Goal: Information Seeking & Learning: Understand process/instructions

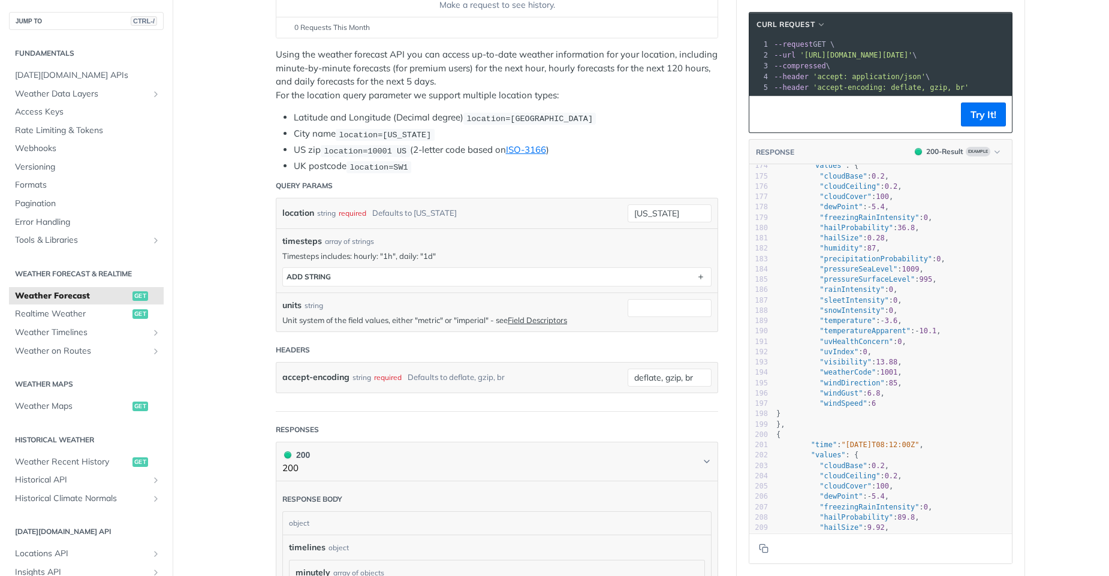
scroll to position [183, 0]
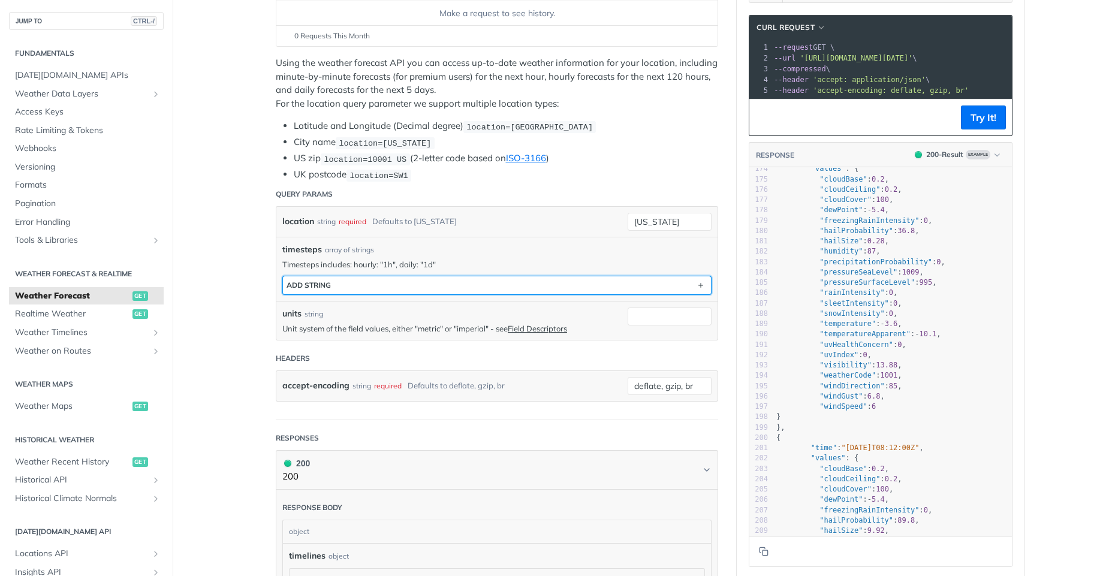
click at [439, 280] on button "ADD string" at bounding box center [497, 285] width 428 height 18
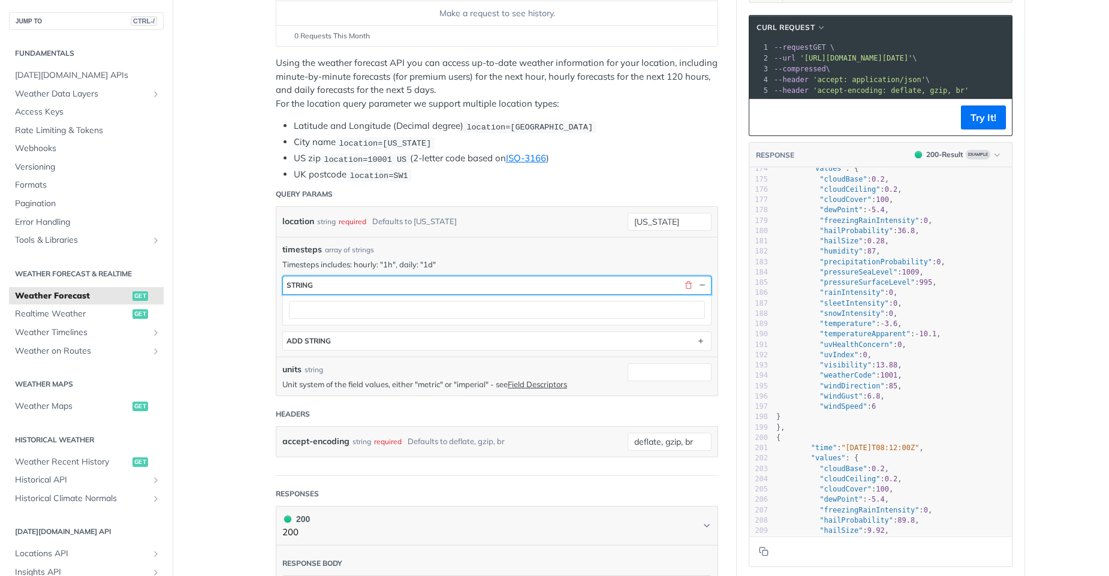
click at [436, 286] on button "string" at bounding box center [497, 285] width 428 height 18
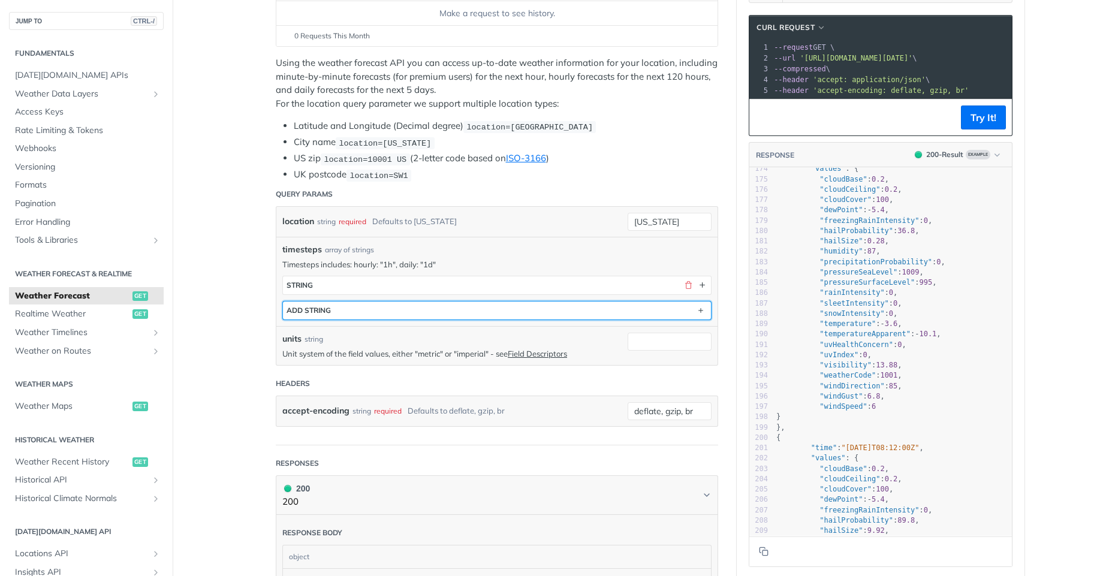
click at [421, 306] on button "ADD string" at bounding box center [497, 310] width 428 height 18
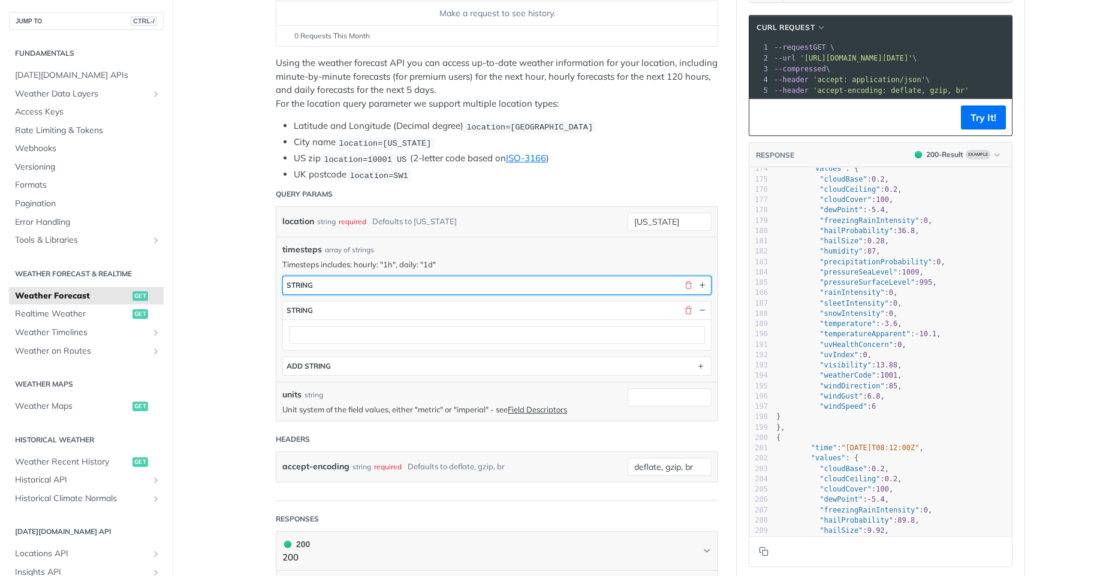
click at [440, 286] on button "string" at bounding box center [497, 285] width 428 height 18
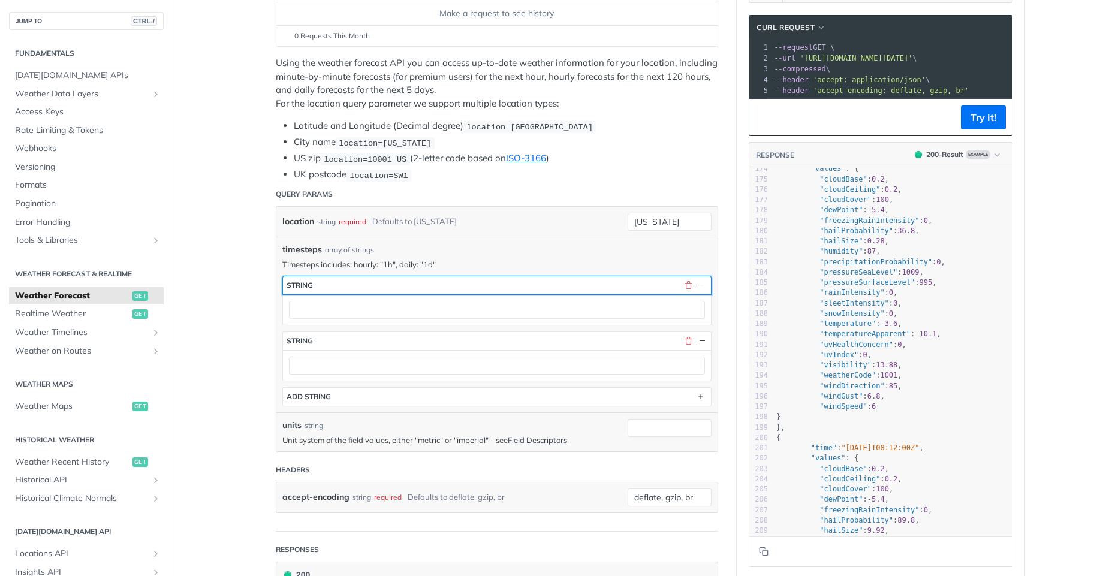
click at [440, 286] on button "string" at bounding box center [497, 285] width 428 height 18
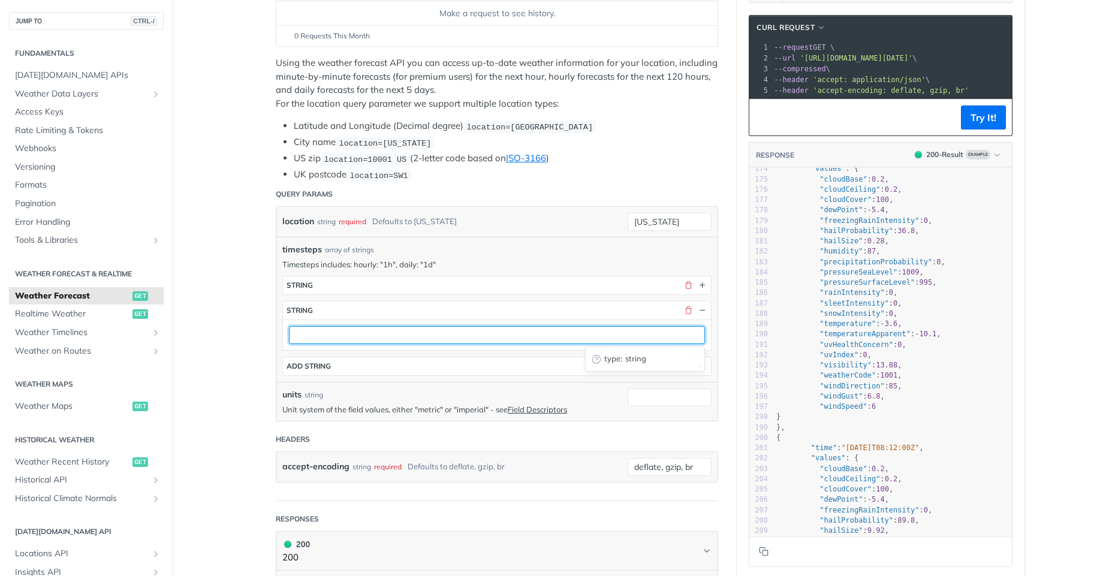
click at [419, 341] on input "text" at bounding box center [497, 335] width 416 height 18
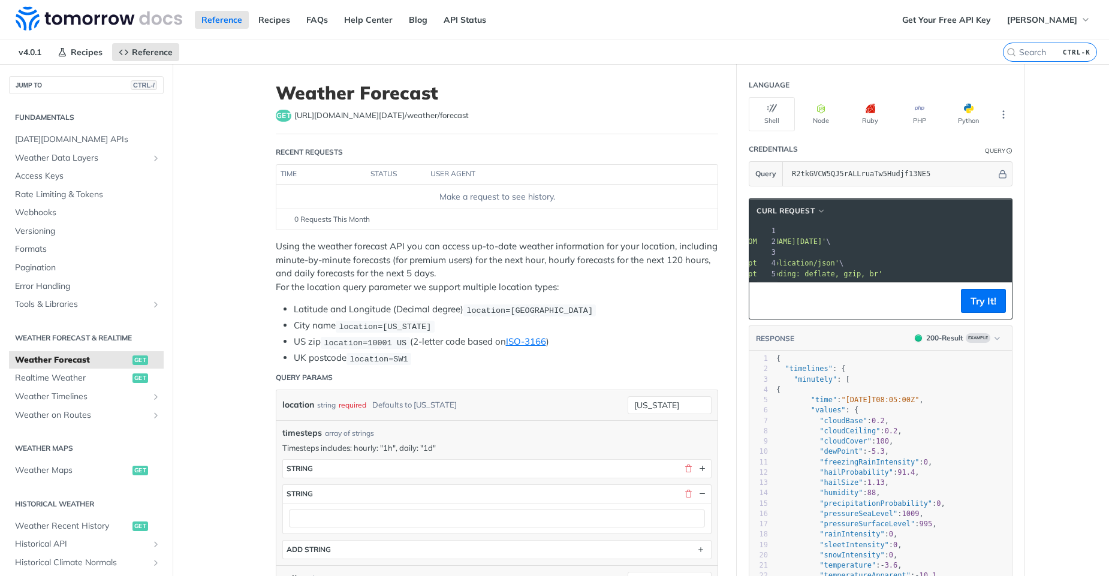
scroll to position [0, 0]
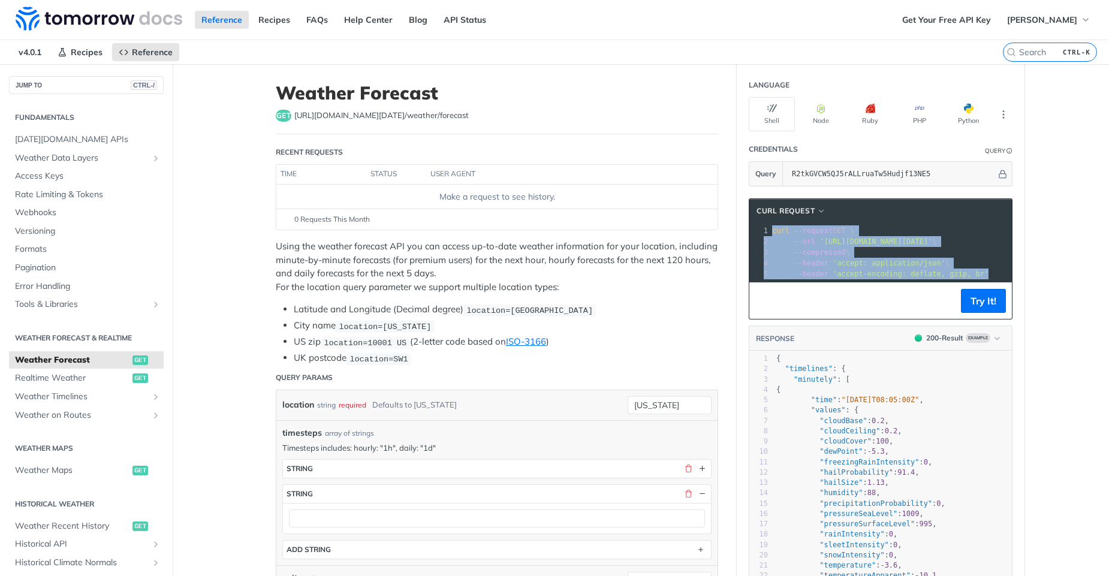
drag, startPoint x: 991, startPoint y: 277, endPoint x: 758, endPoint y: 224, distance: 239.1
click at [758, 224] on div "xxxxxxxxxx 1 curl --request GET \ 2 --url 'https://api.tomorrow.io/v4/weather/f…" at bounding box center [895, 267] width 292 height 89
click at [973, 107] on span "button" at bounding box center [973, 109] width 0 height 10
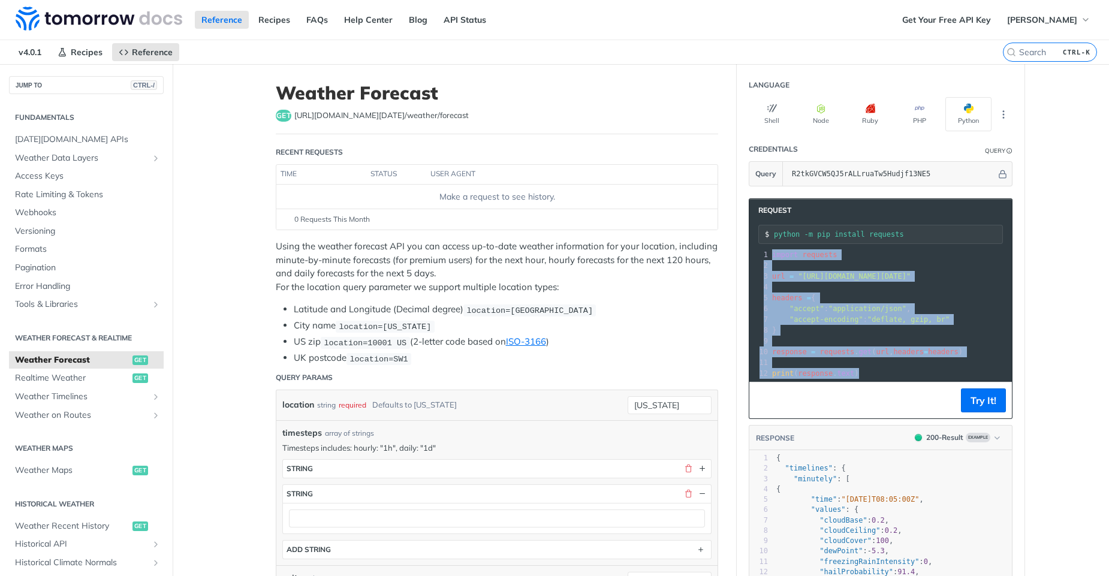
drag, startPoint x: 873, startPoint y: 370, endPoint x: 754, endPoint y: 256, distance: 164.4
click at [769, 256] on div "1 import requests 2 ​ 3 url = "https://api.tomorrow.io/v4/weather/forecast?loca…" at bounding box center [1059, 313] width 580 height 129
click at [71, 140] on span "[DATE][DOMAIN_NAME] APIs" at bounding box center [88, 140] width 146 height 12
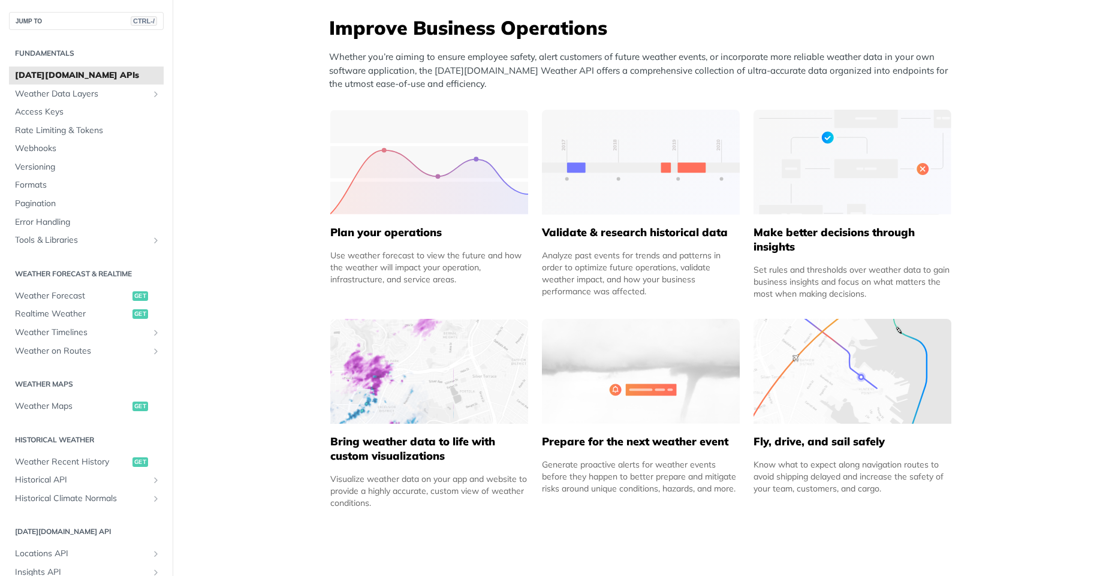
click at [641, 195] on img at bounding box center [641, 162] width 198 height 105
click at [633, 273] on div "Analyze past events for trends and patterns in order to optimize future operati…" at bounding box center [641, 273] width 198 height 48
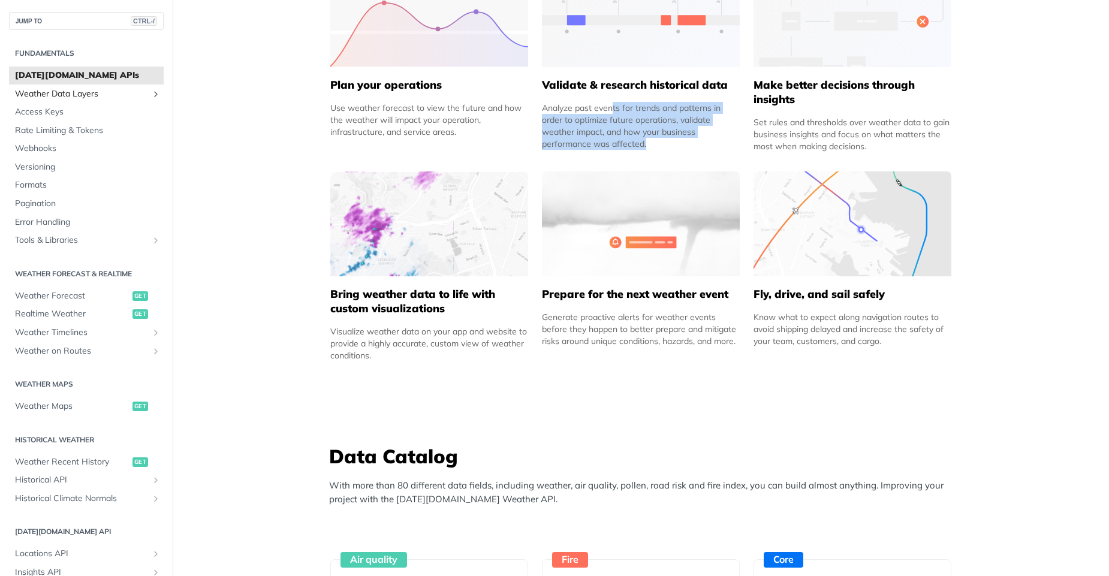
click at [77, 93] on span "Weather Data Layers" at bounding box center [81, 94] width 133 height 12
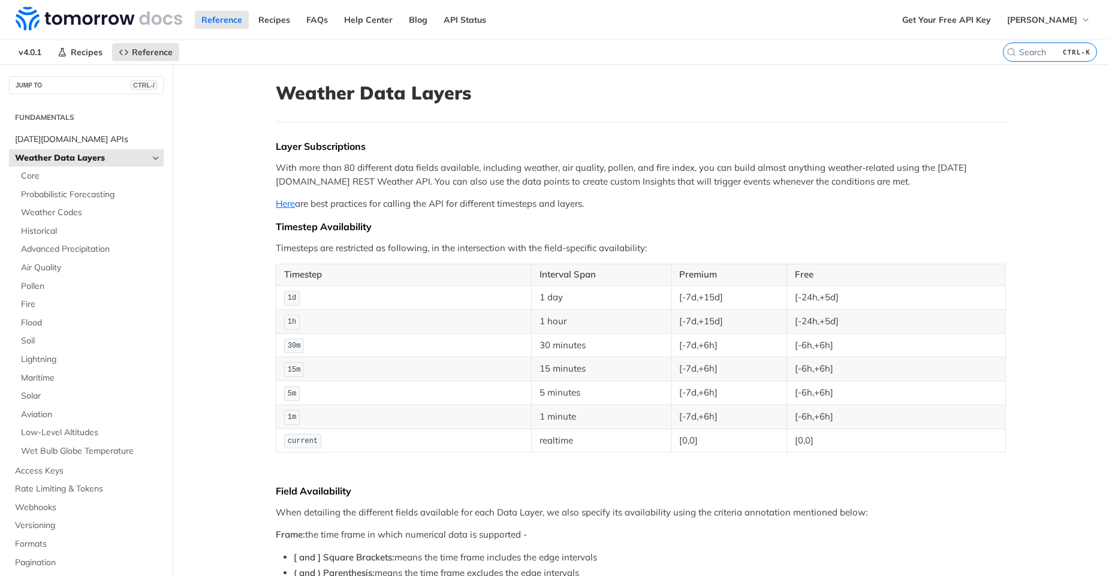
click at [62, 141] on span "[DATE][DOMAIN_NAME] APIs" at bounding box center [88, 140] width 146 height 12
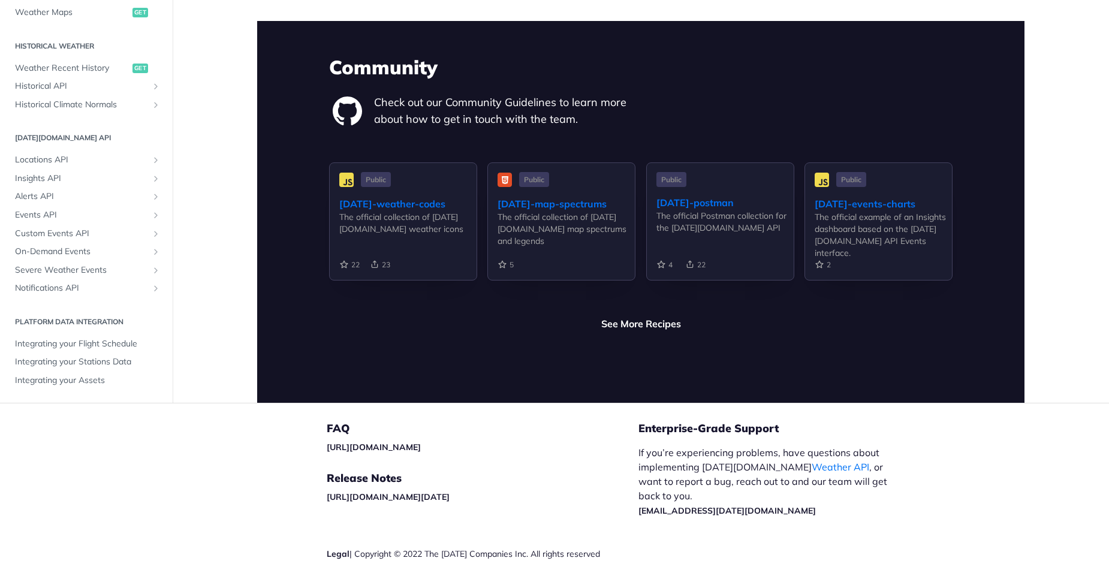
scroll to position [2792, 0]
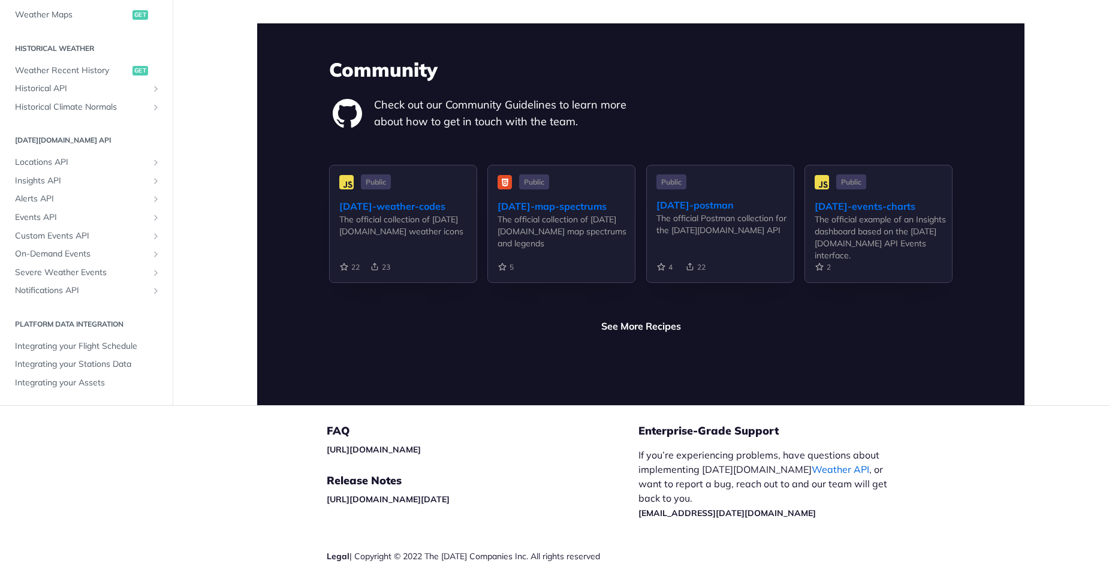
click at [811, 463] on link "Weather API" at bounding box center [840, 469] width 58 height 12
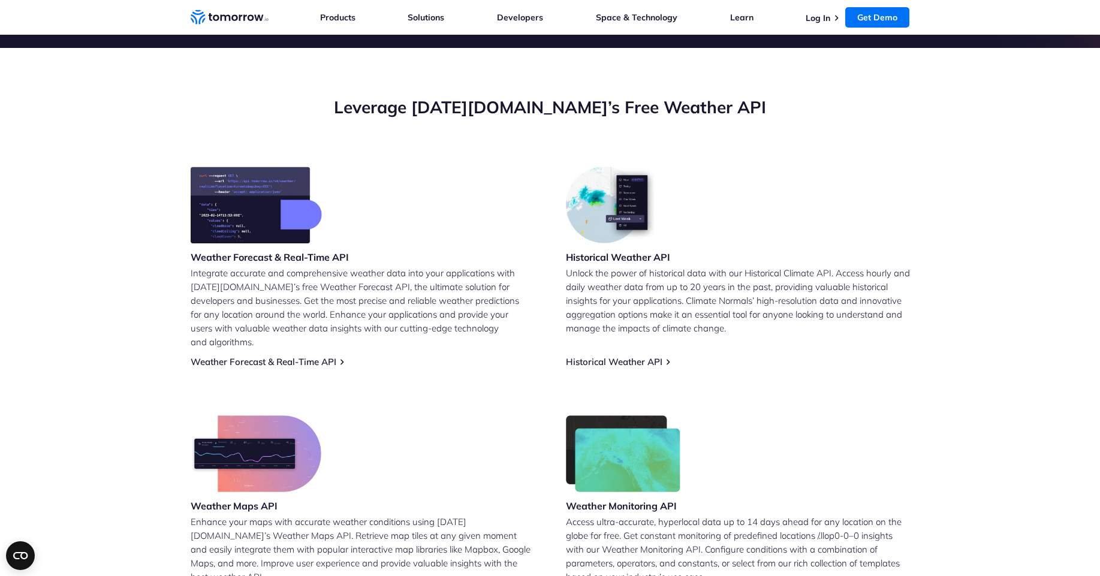
scroll to position [437, 0]
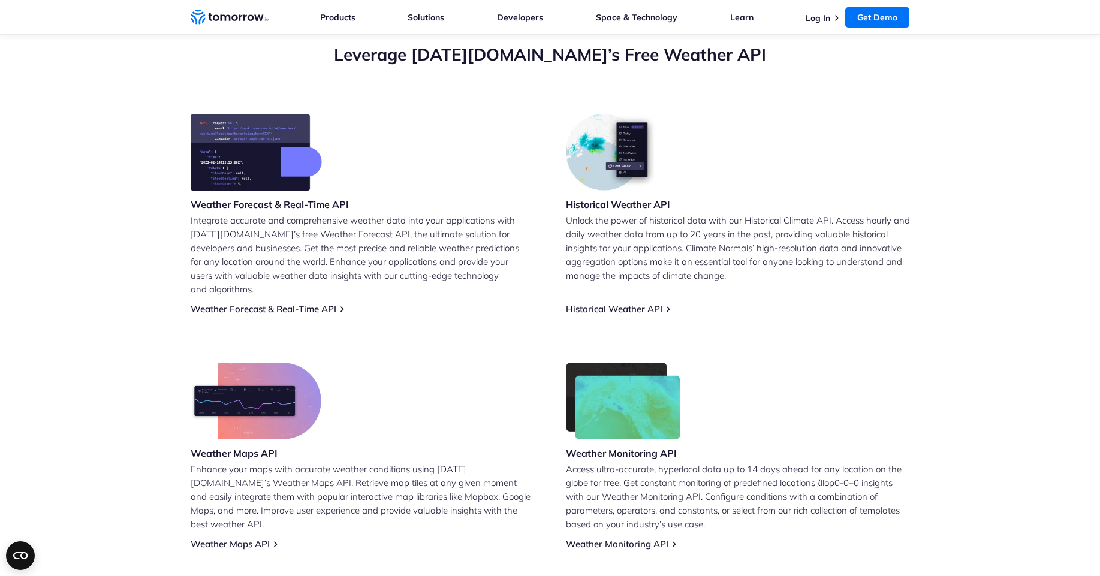
click at [241, 168] on img at bounding box center [256, 152] width 131 height 77
click at [279, 303] on link "Weather Forecast & Real-Time API" at bounding box center [264, 308] width 146 height 11
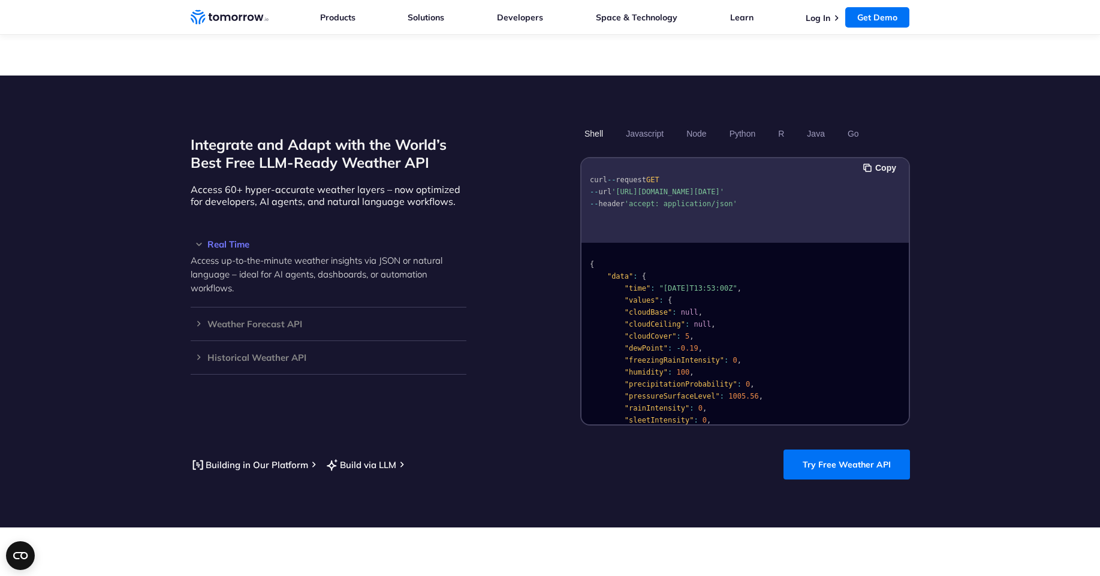
scroll to position [961, 0]
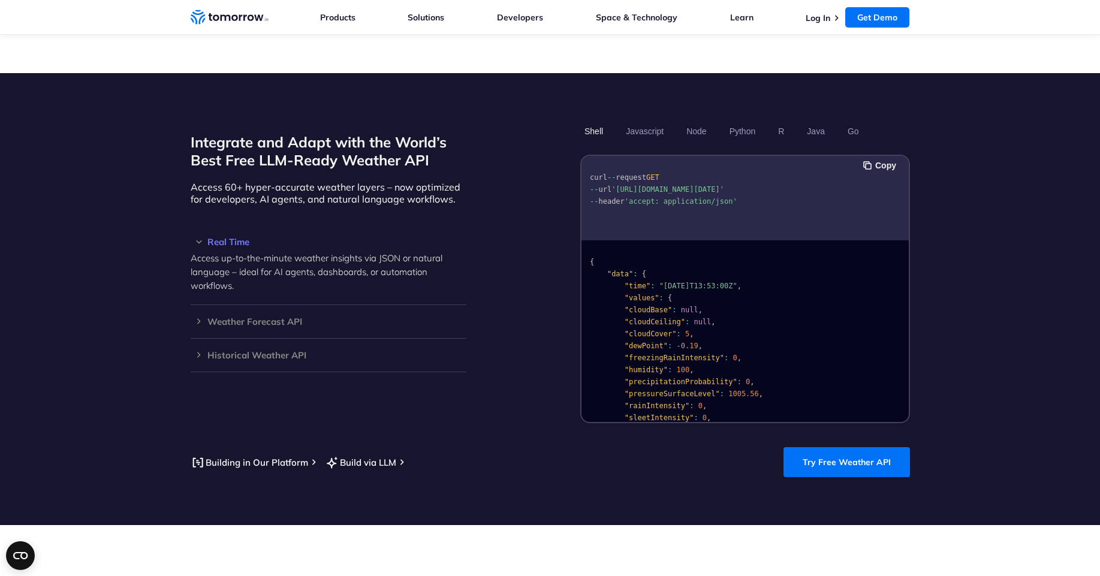
click at [352, 317] on h3 "Weather Forecast API" at bounding box center [329, 321] width 276 height 9
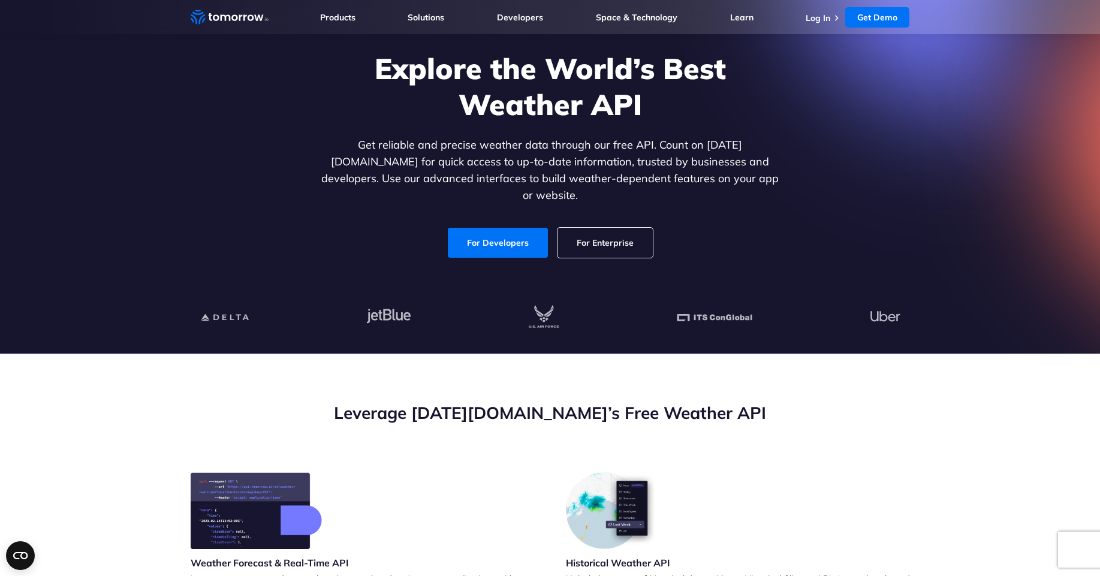
scroll to position [7, 0]
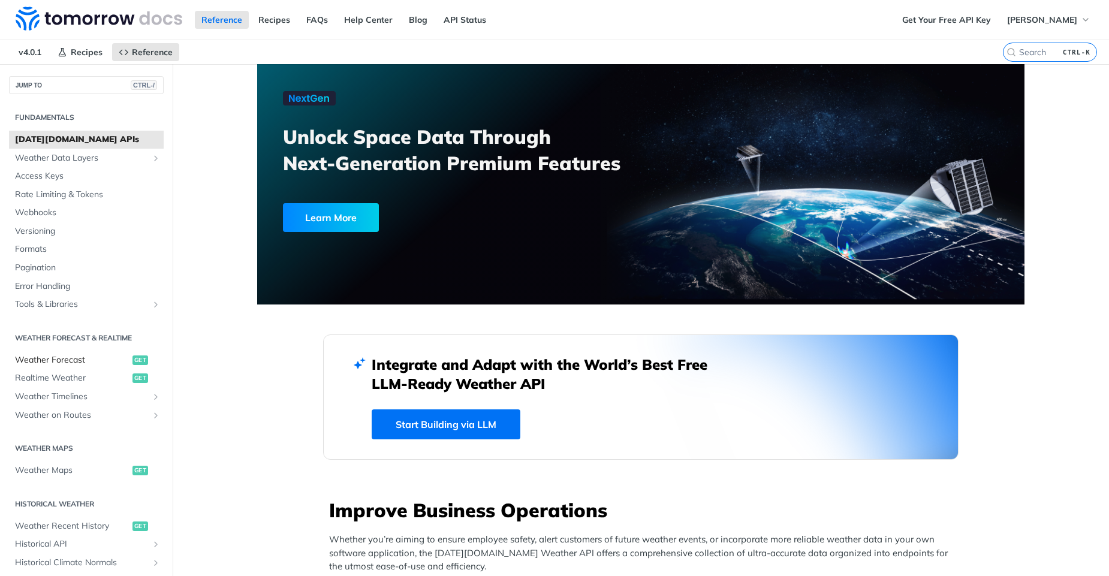
click at [77, 358] on span "Weather Forecast" at bounding box center [72, 360] width 114 height 12
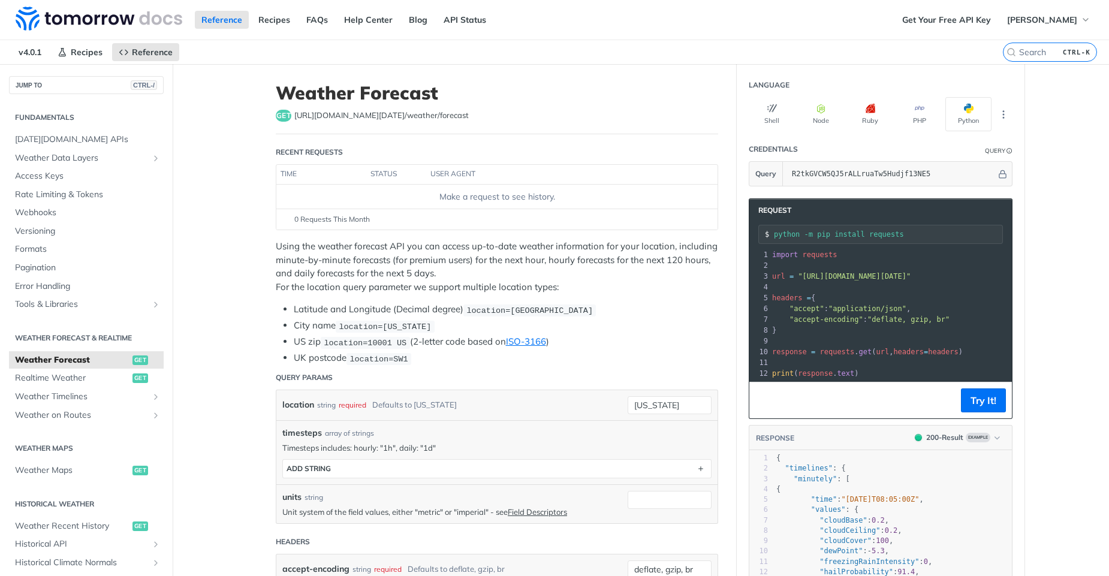
click at [891, 276] on span ""[URL][DOMAIN_NAME][DATE]"" at bounding box center [854, 276] width 113 height 8
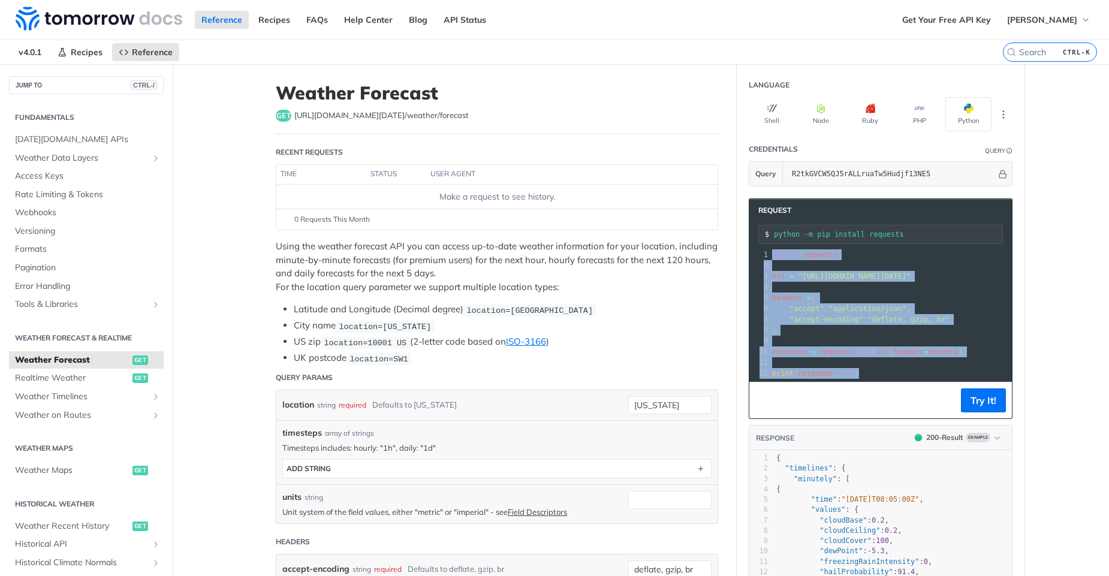
copy div "import requests 2 ​ 3 url = "[URL][DOMAIN_NAME][DATE]" 4 ​ 5 headers = { 6 "acc…"
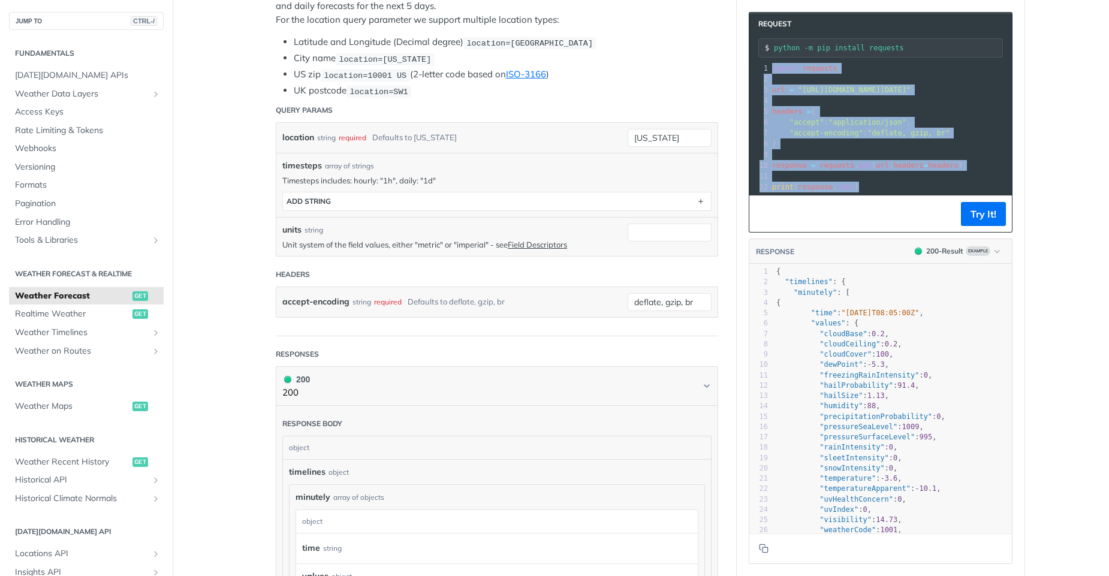
scroll to position [270, 0]
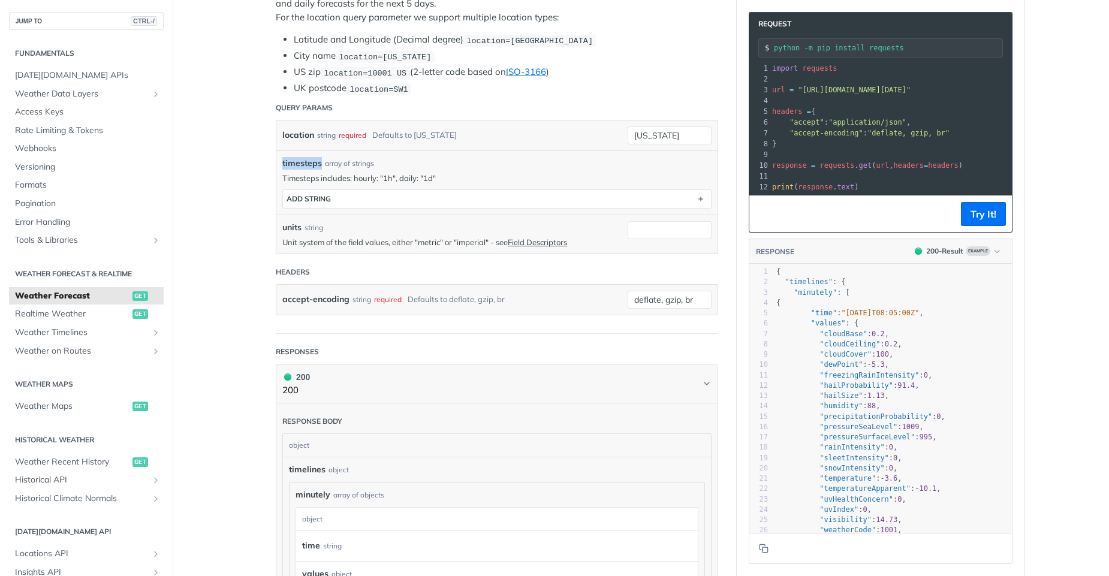
drag, startPoint x: 315, startPoint y: 165, endPoint x: 251, endPoint y: 166, distance: 63.5
click at [251, 166] on main "JUMP TO CTRL-/ Fundamentals [DATE][DOMAIN_NAME] APIs Weather Data Layers Core P…" at bounding box center [554, 530] width 1109 height 1473
copy span "timesteps"
